Goal: Task Accomplishment & Management: Use online tool/utility

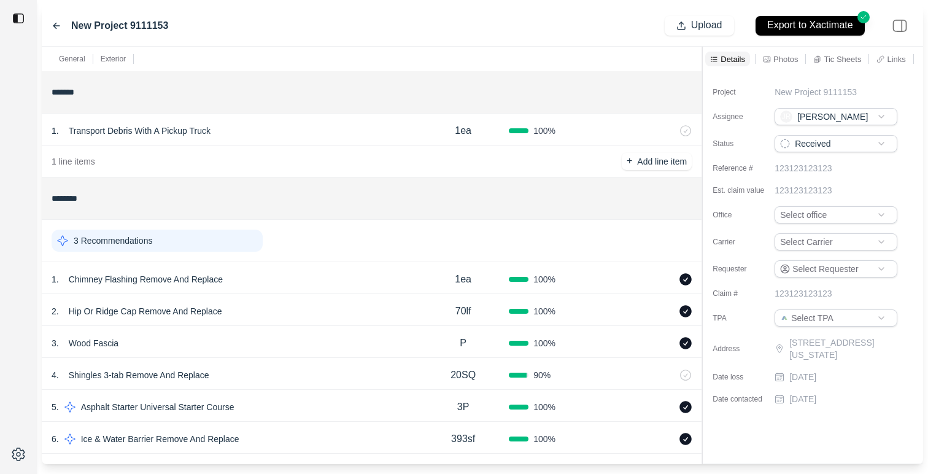
click at [212, 234] on div "3 Recommendations" at bounding box center [157, 241] width 211 height 22
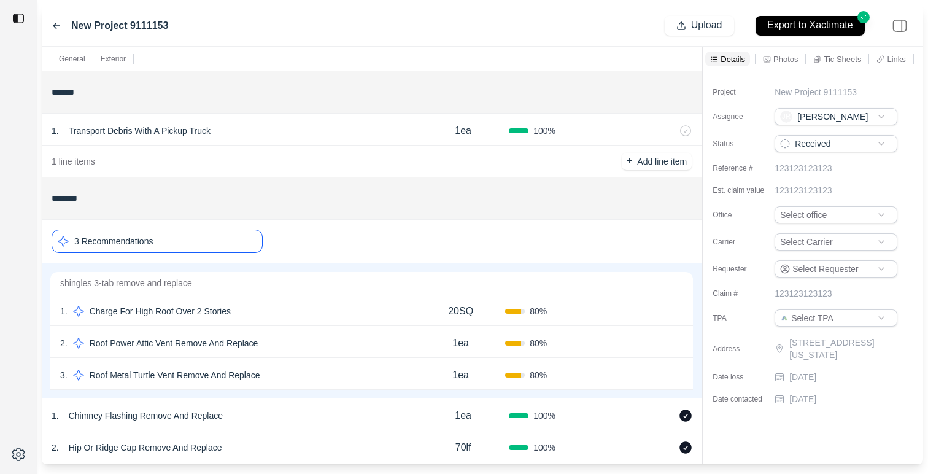
click at [295, 342] on div "2 . Roof Power Attic Vent Remove And Replace" at bounding box center [238, 342] width 356 height 17
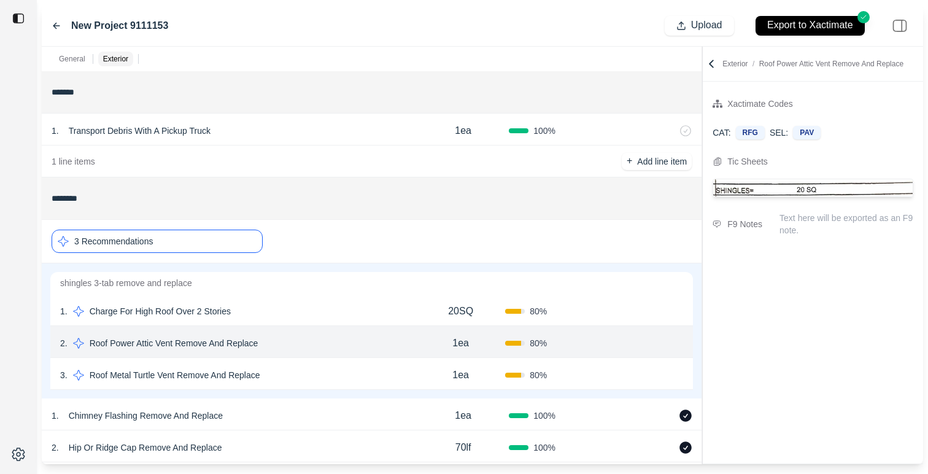
click at [52, 23] on icon at bounding box center [57, 26] width 10 height 10
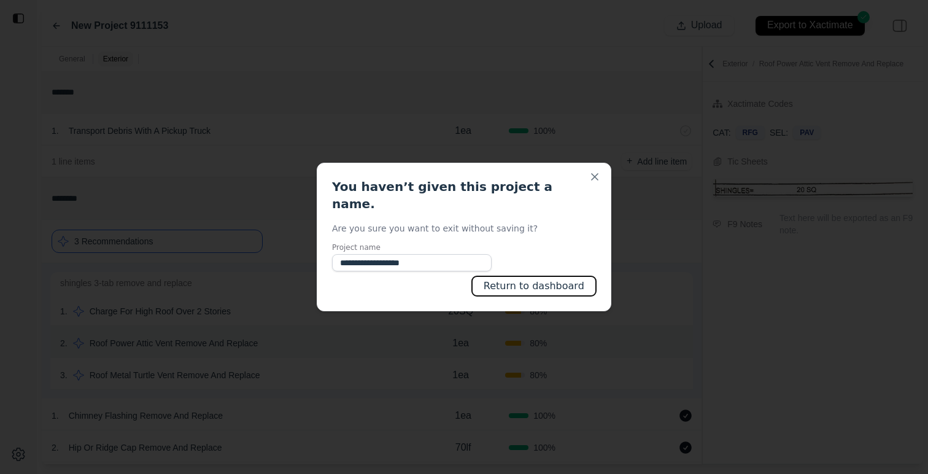
click at [549, 276] on button "Return to dashboard" at bounding box center [534, 286] width 124 height 20
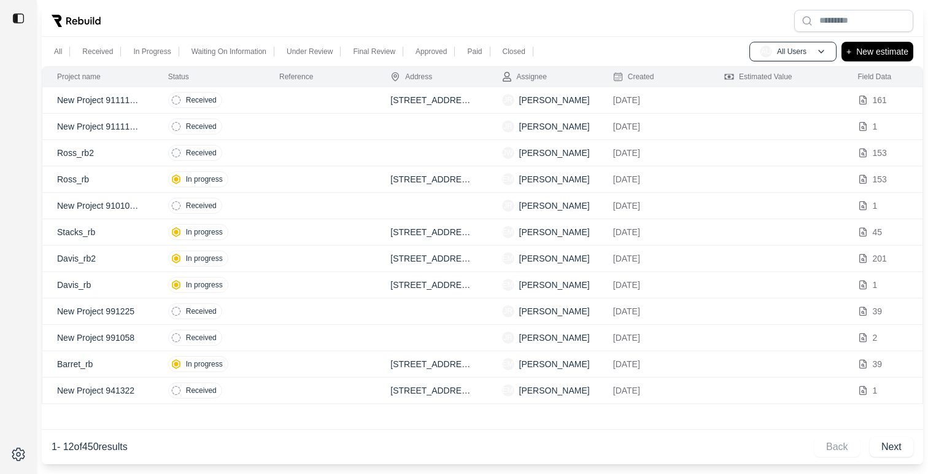
click at [258, 179] on td "In progress" at bounding box center [208, 179] width 111 height 26
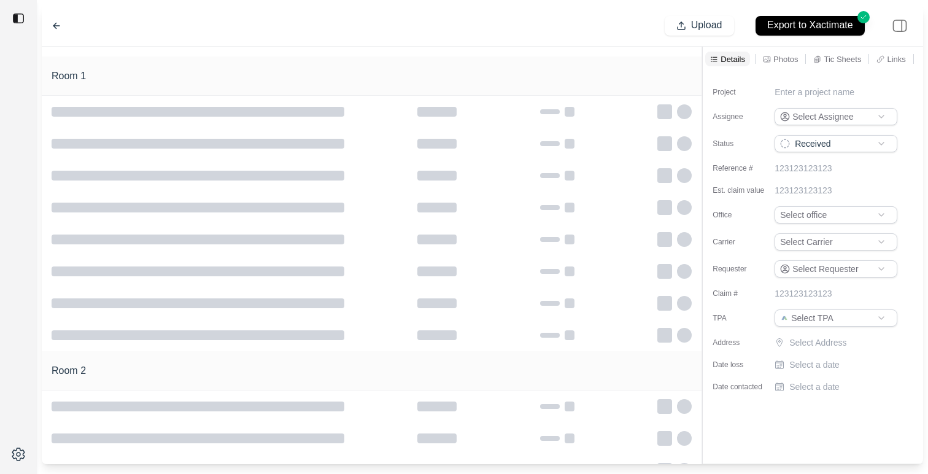
type input "**********"
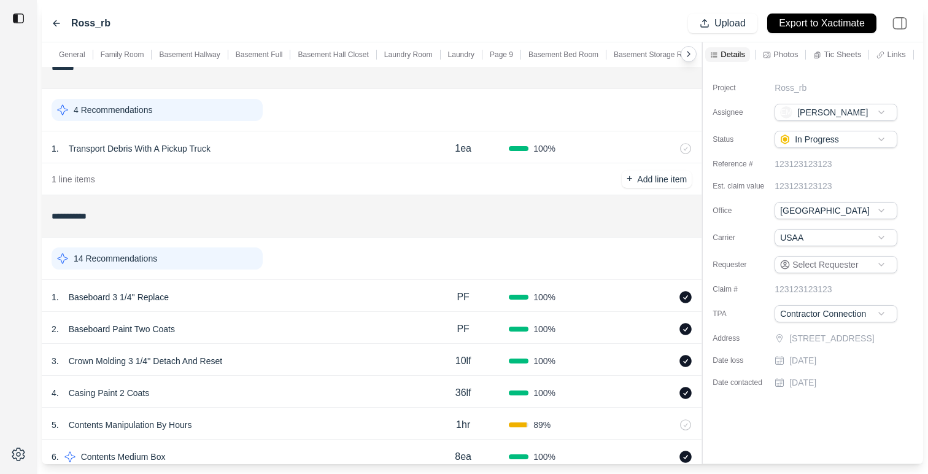
scroll to position [71, 0]
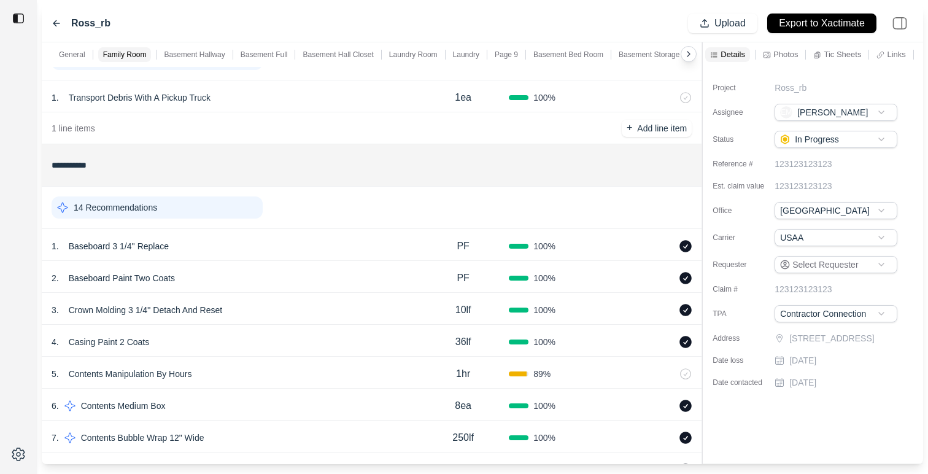
click at [196, 212] on div "14 Recommendations" at bounding box center [157, 207] width 211 height 22
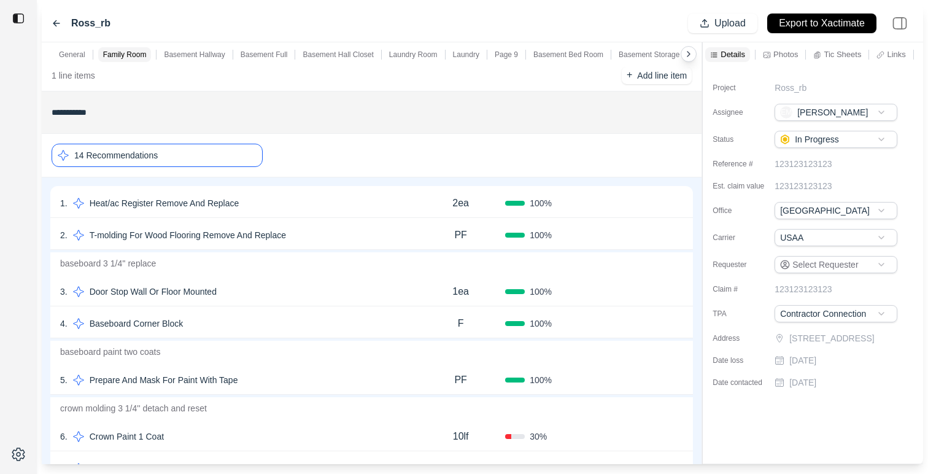
scroll to position [183, 0]
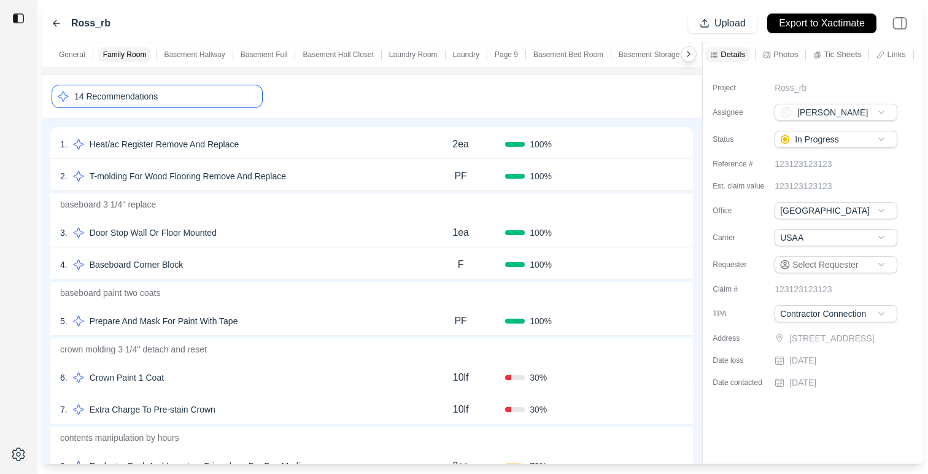
click at [300, 332] on div "5 . Prepare And Mask For Paint With Tape PF 100 % Confirm" at bounding box center [371, 320] width 643 height 32
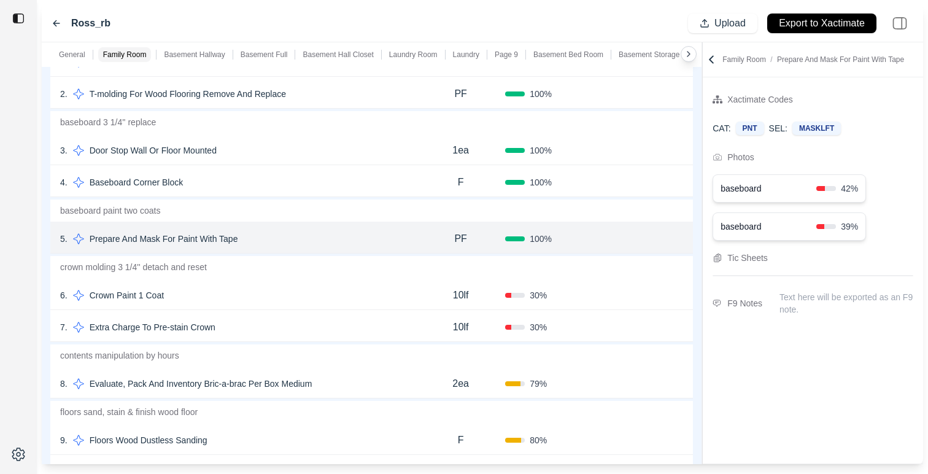
scroll to position [268, 0]
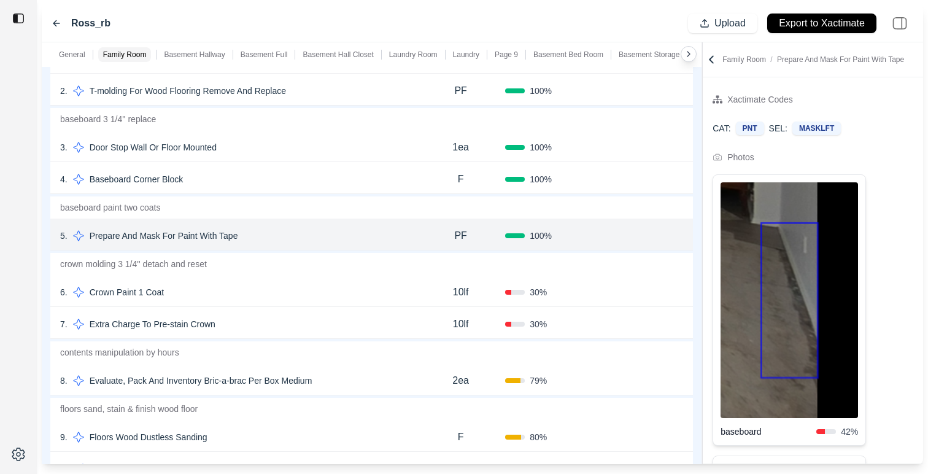
click at [715, 56] on icon at bounding box center [711, 59] width 12 height 12
